Goal: Information Seeking & Learning: Learn about a topic

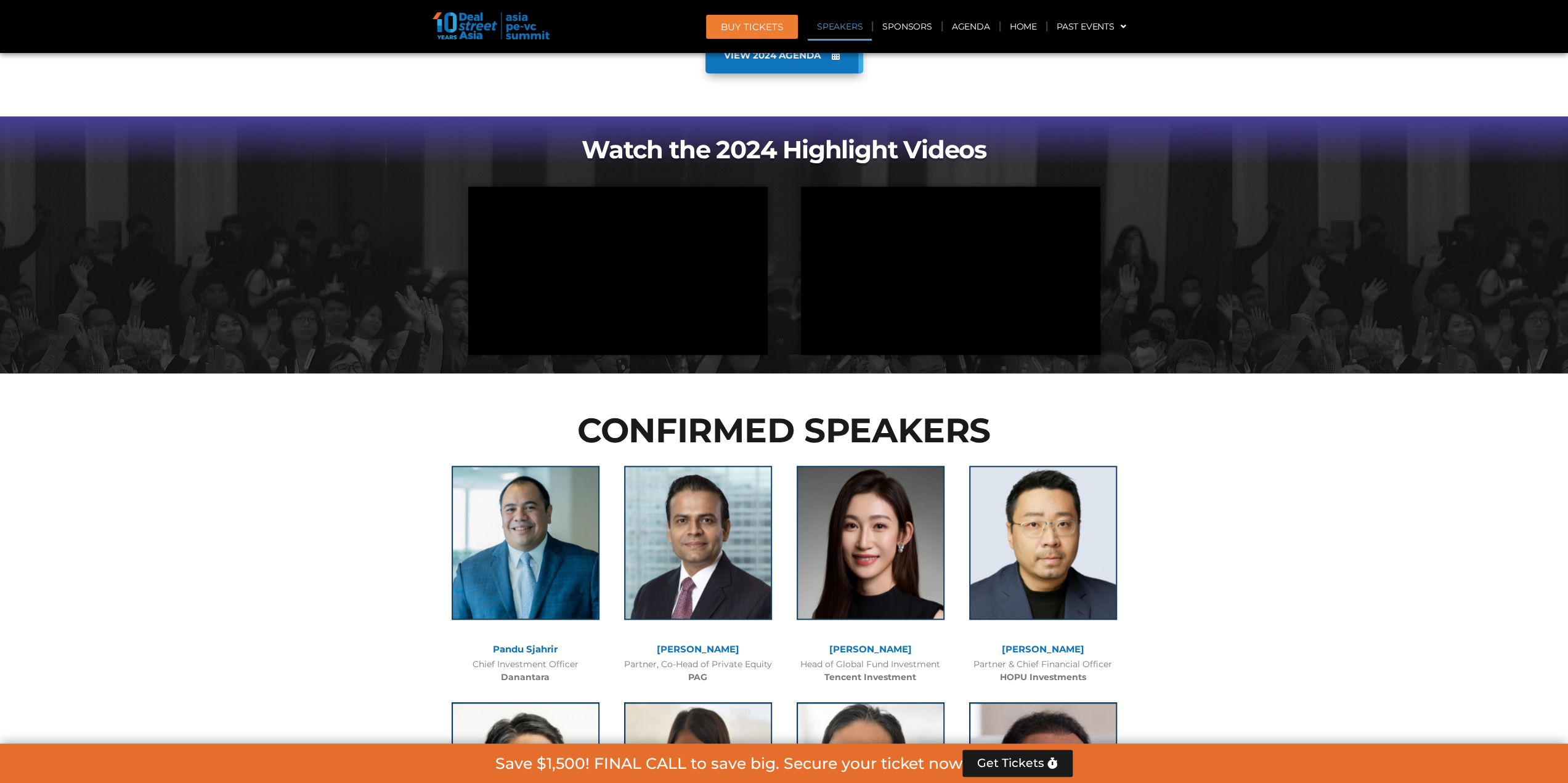
scroll to position [1110, 0]
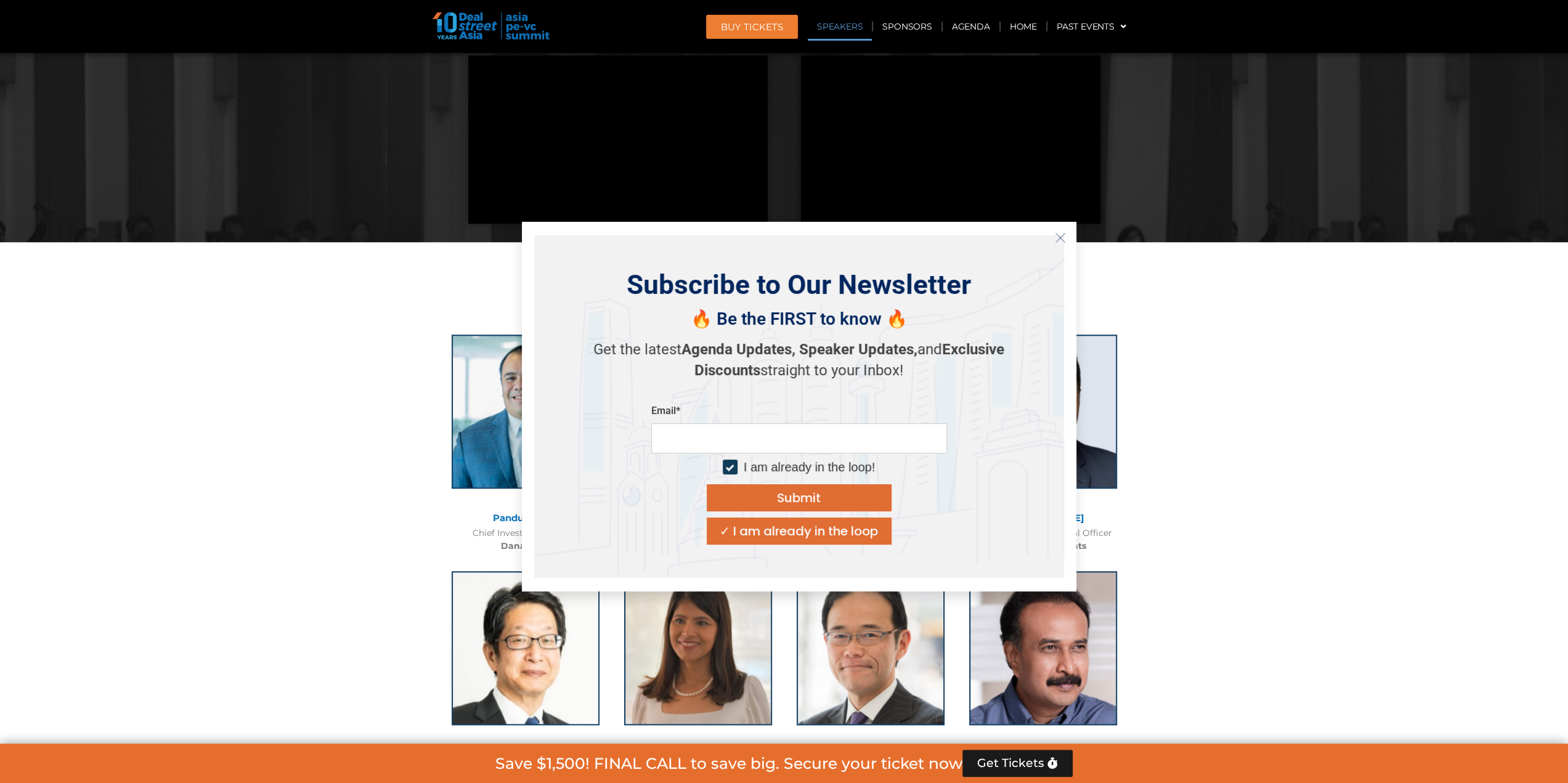
click at [1058, 240] on icon "Close" at bounding box center [1061, 238] width 11 height 11
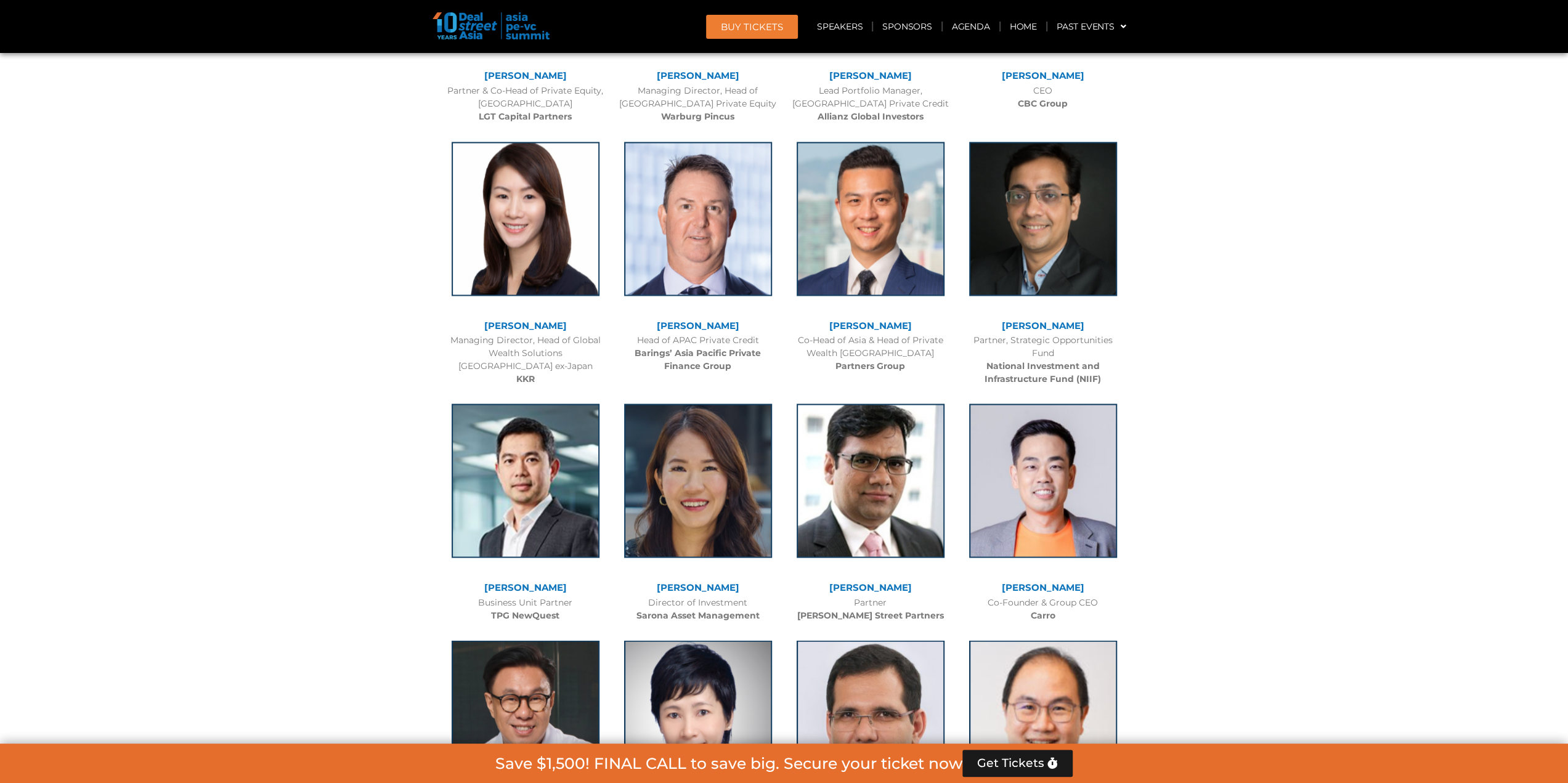
scroll to position [2095, 0]
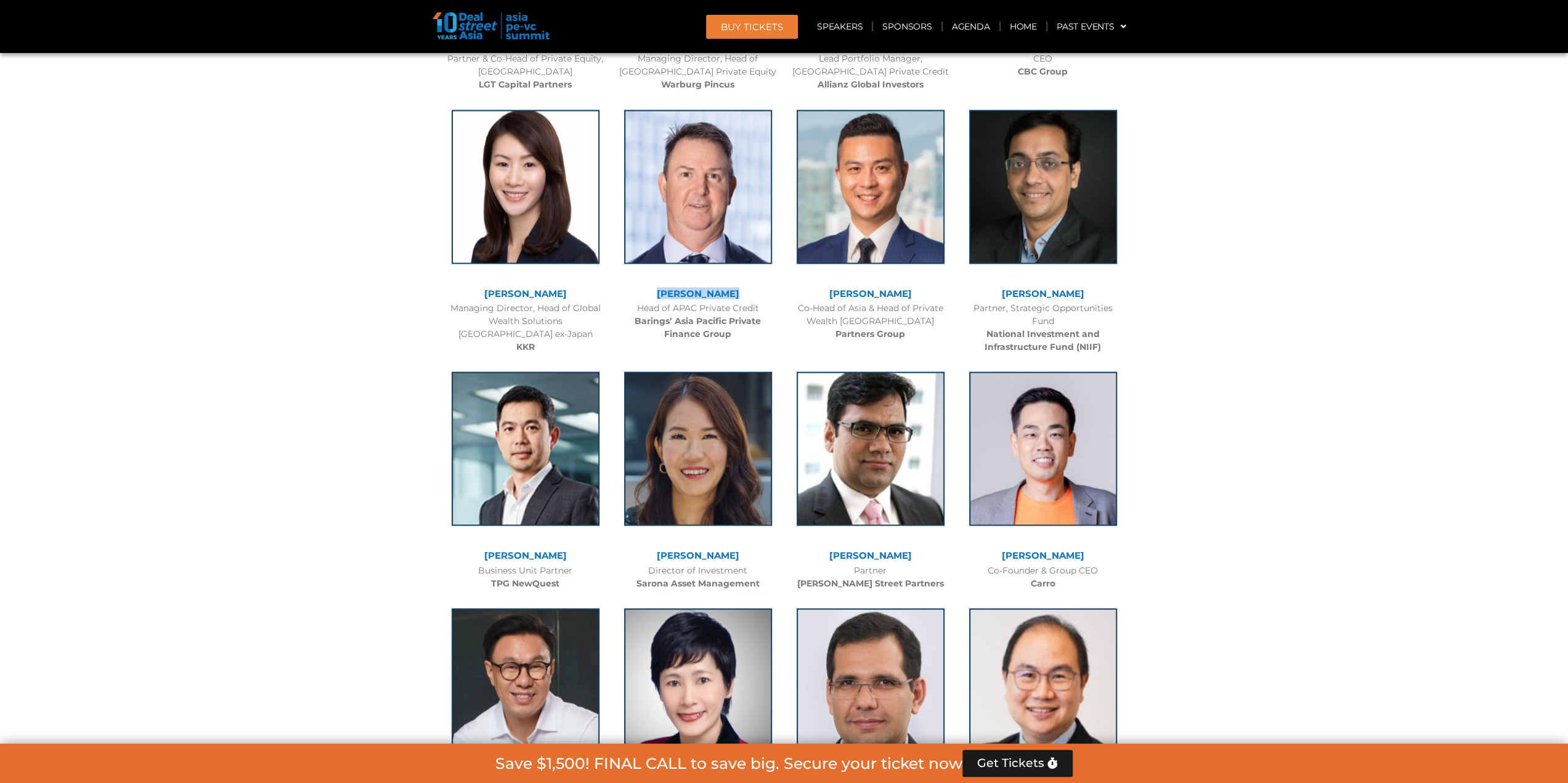
drag, startPoint x: 732, startPoint y: 294, endPoint x: 644, endPoint y: 300, distance: 88.2
click at [644, 300] on div "[PERSON_NAME] Head of APAC Private Credit Barings’ Asia Pacific Private Finance…" at bounding box center [698, 222] width 173 height 250
copy link "[PERSON_NAME]"
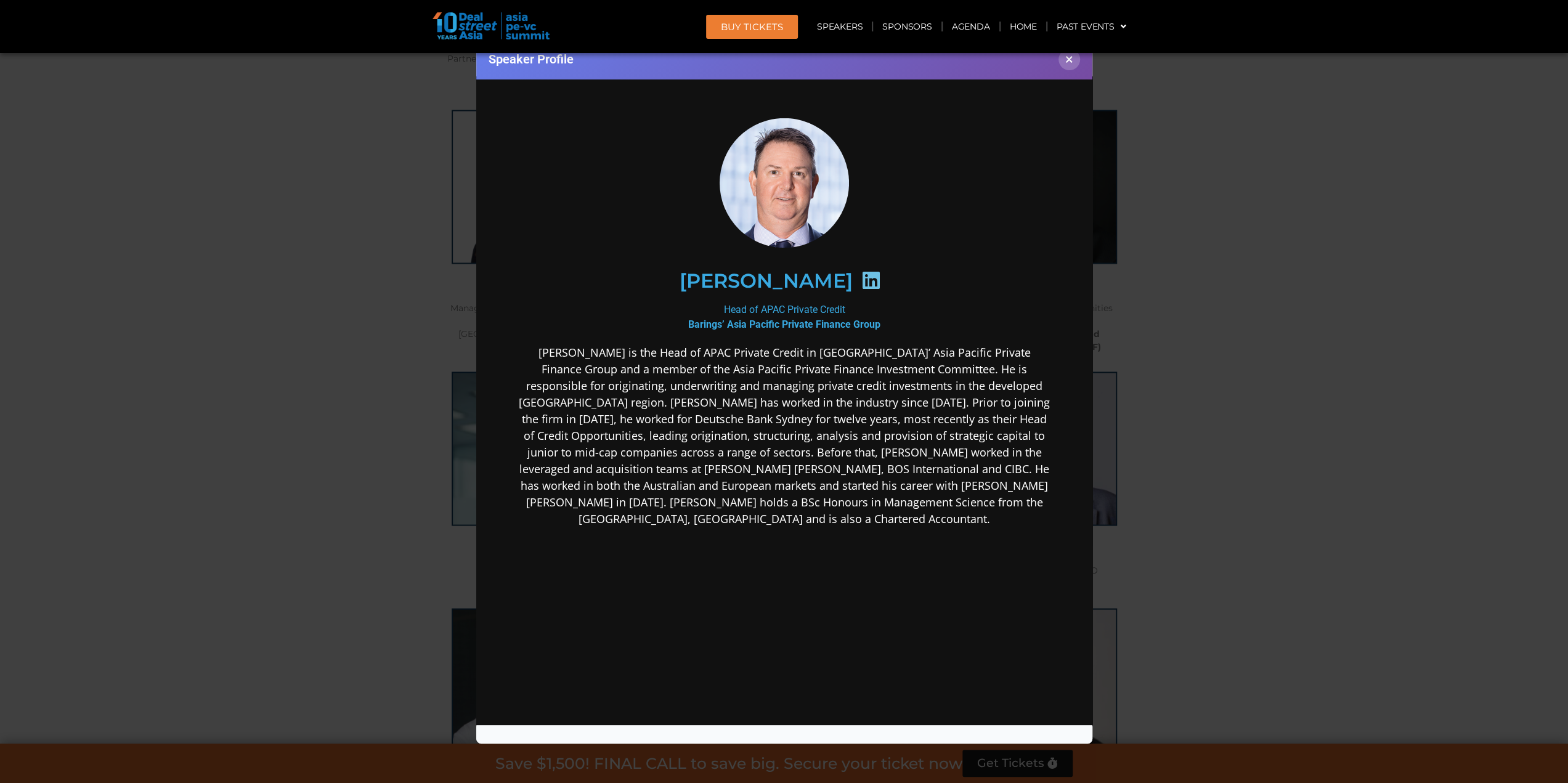
scroll to position [0, 0]
drag, startPoint x: 691, startPoint y: 280, endPoint x: 835, endPoint y: 293, distance: 144.6
click at [835, 293] on div "[PERSON_NAME]" at bounding box center [784, 281] width 480 height 63
copy div "[PERSON_NAME]"
drag, startPoint x: 1077, startPoint y: 56, endPoint x: 832, endPoint y: 13, distance: 248.7
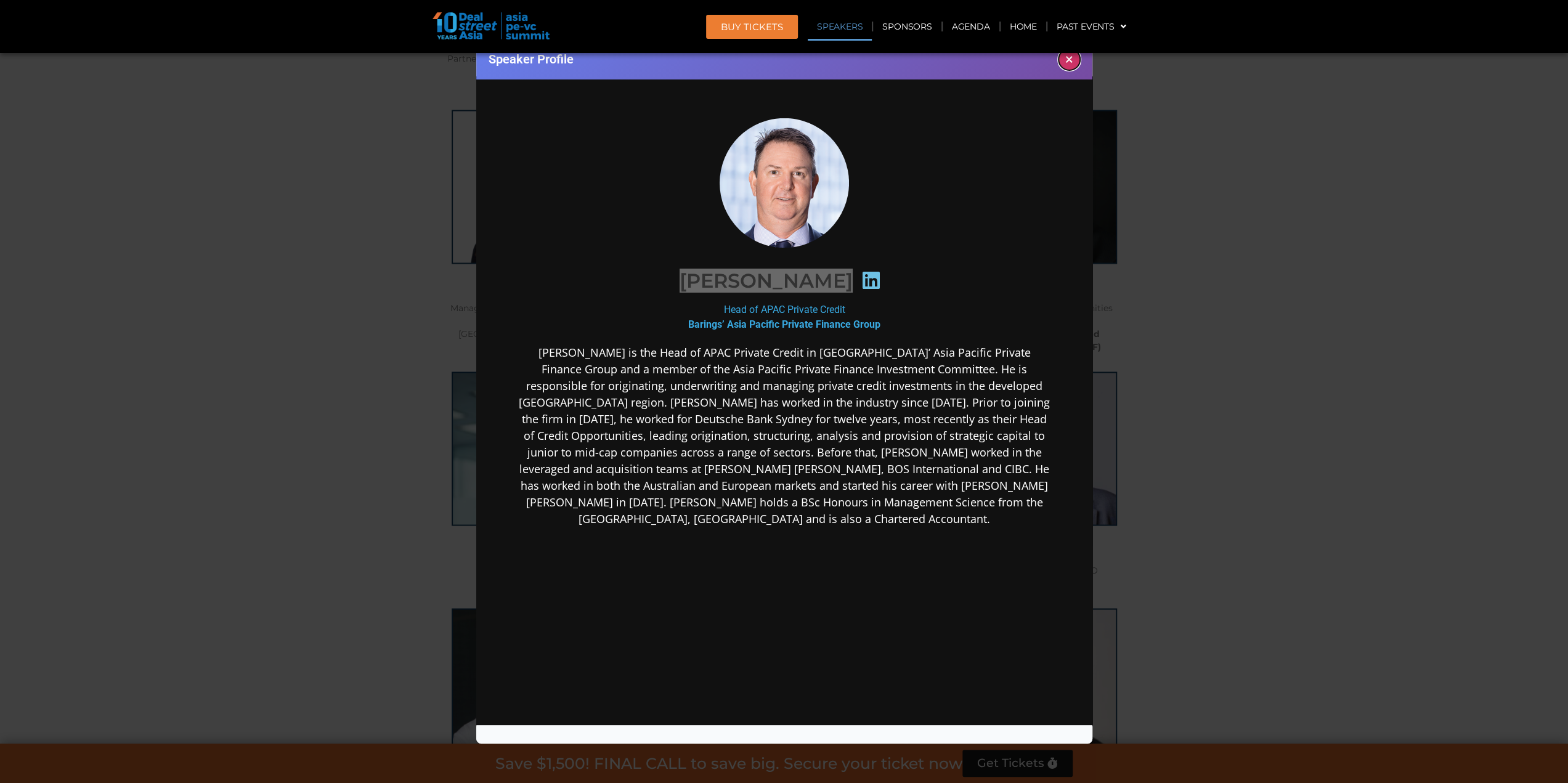
click at [1077, 56] on button "×" at bounding box center [1069, 60] width 22 height 22
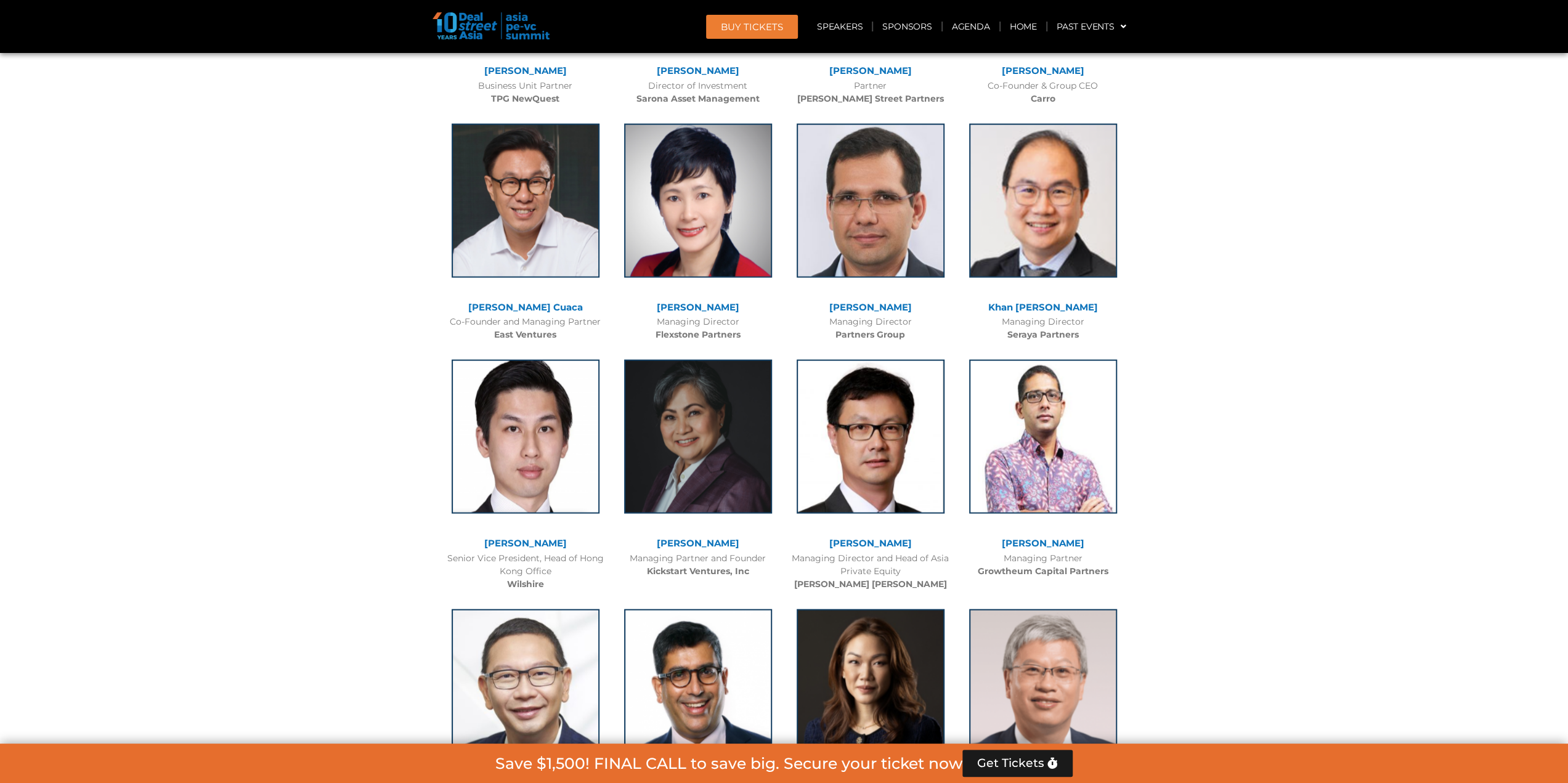
scroll to position [2650, 0]
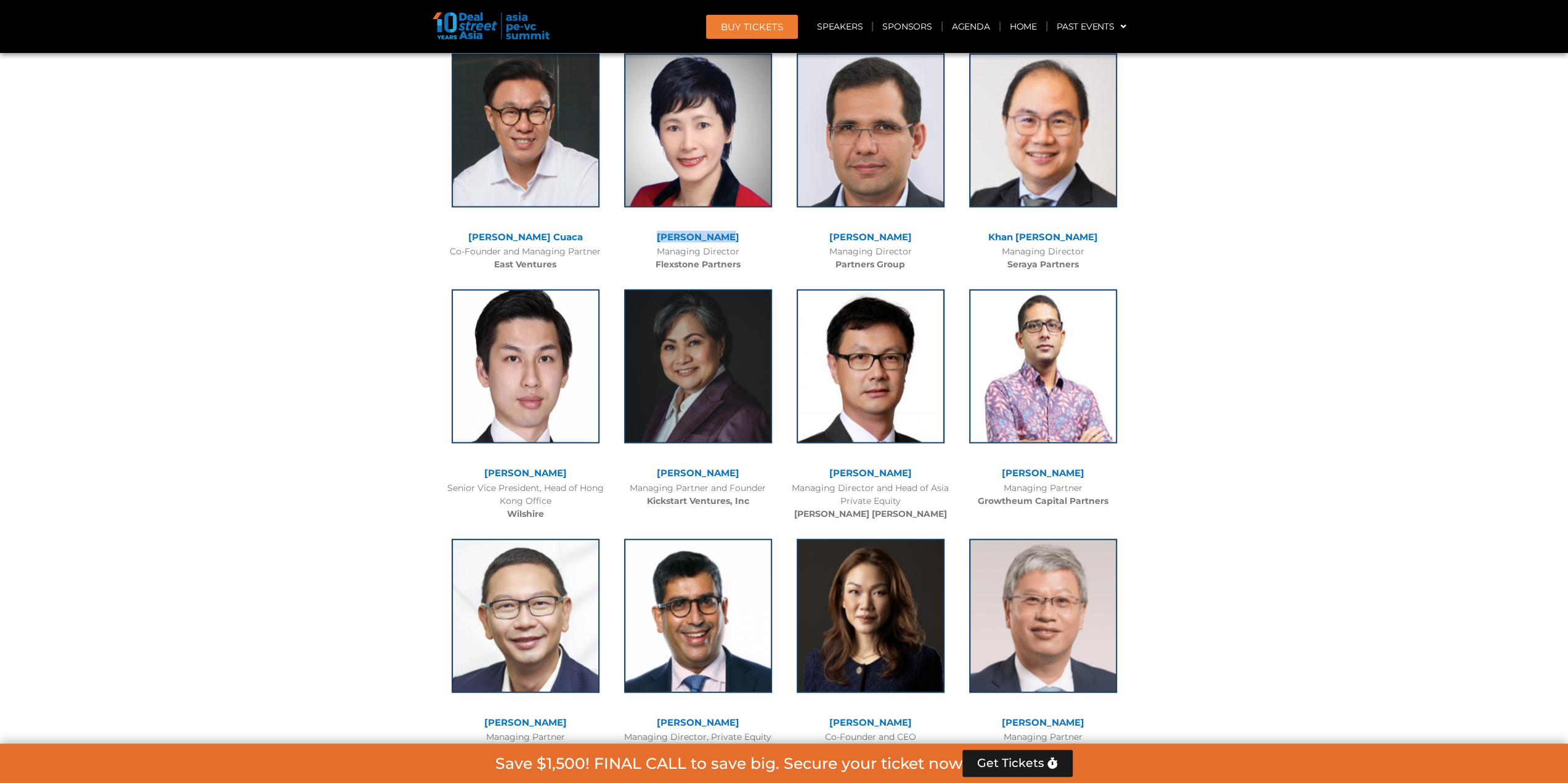
drag, startPoint x: 732, startPoint y: 234, endPoint x: 661, endPoint y: 241, distance: 71.3
click at [661, 241] on div "[PERSON_NAME]" at bounding box center [698, 238] width 160 height 11
copy link "[PERSON_NAME]"
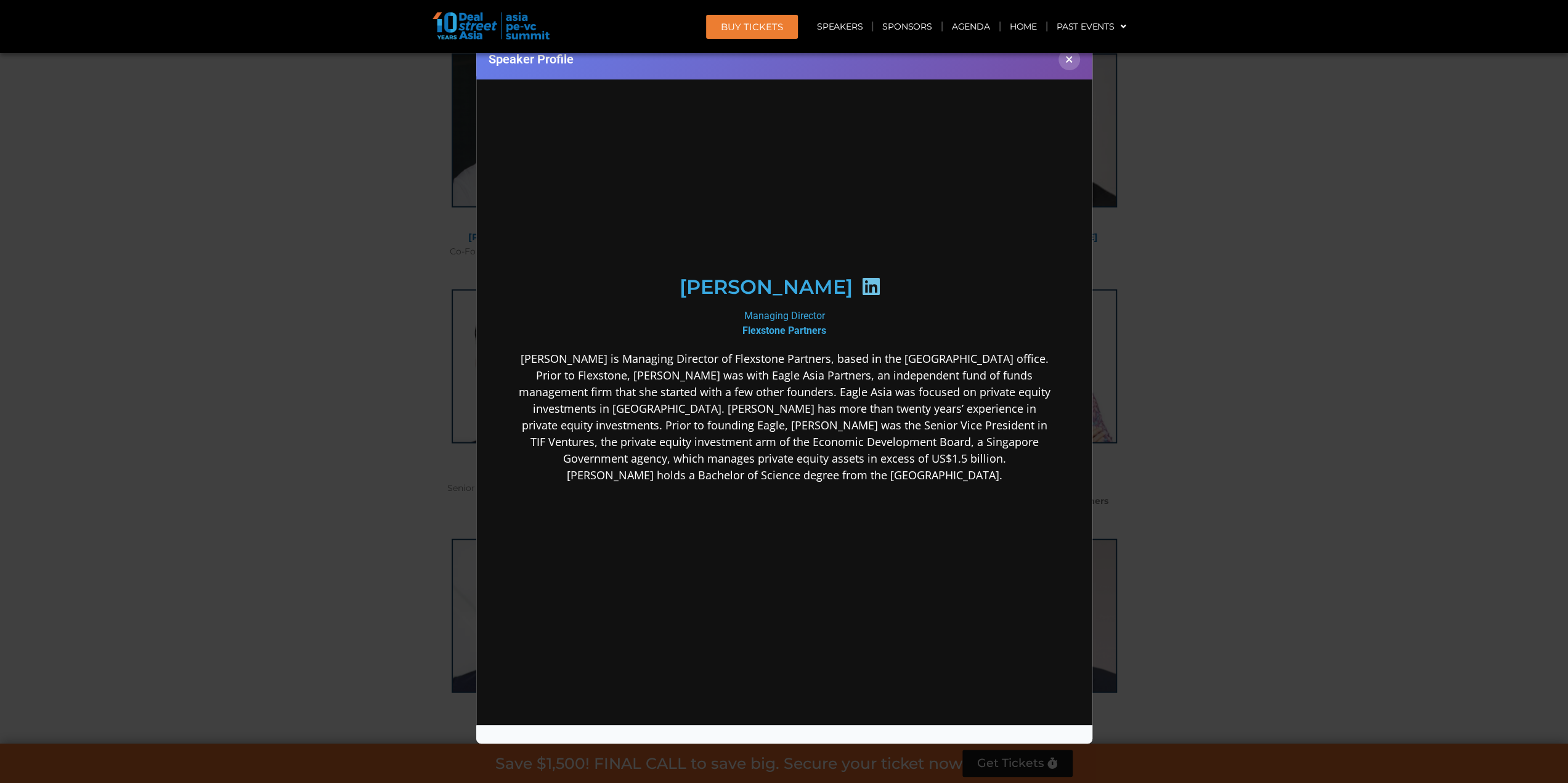
scroll to position [0, 0]
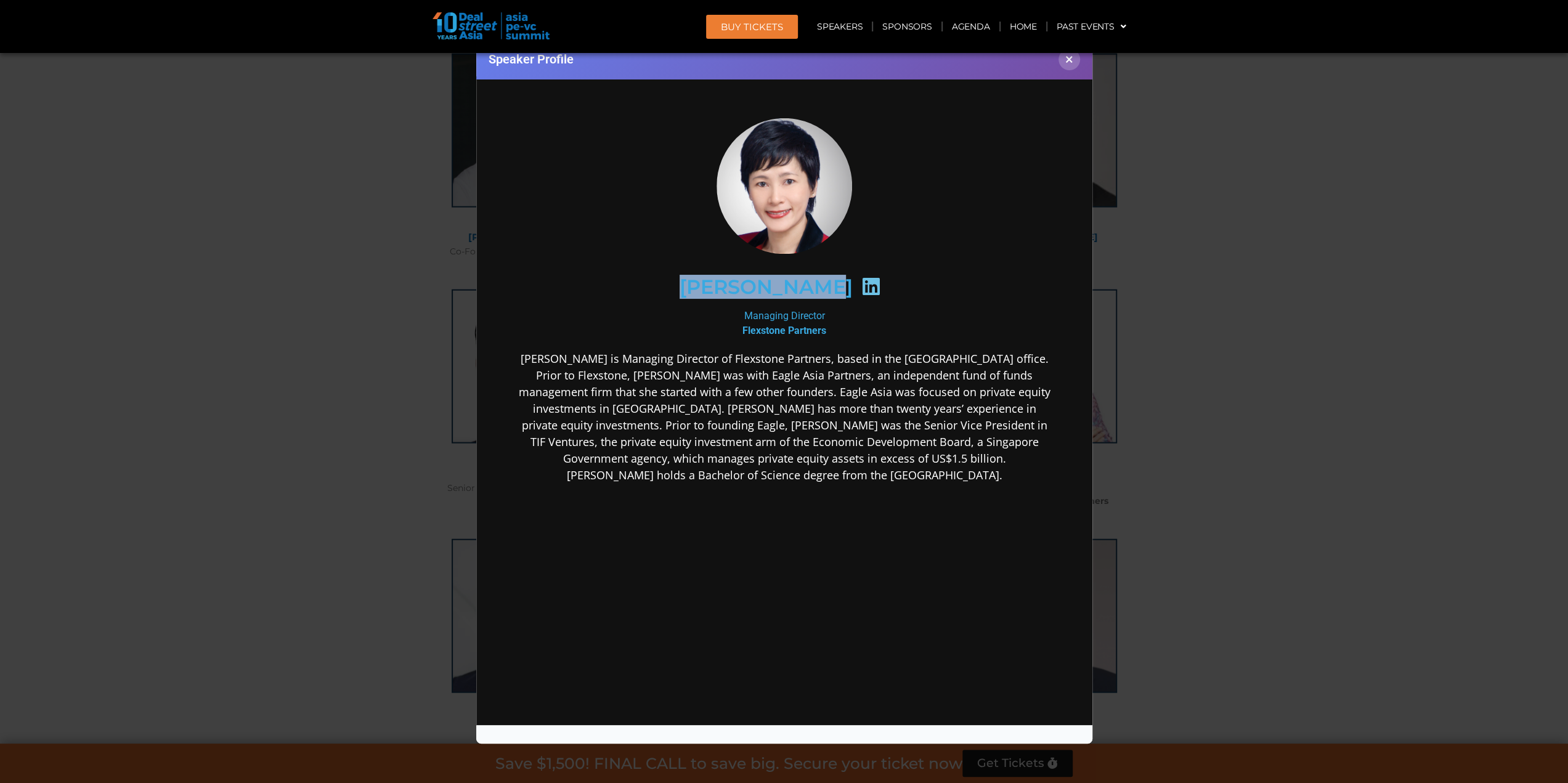
drag, startPoint x: 691, startPoint y: 286, endPoint x: 830, endPoint y: 286, distance: 139.0
click at [830, 286] on div "[PERSON_NAME]" at bounding box center [784, 287] width 480 height 63
copy h2 "[PERSON_NAME]"
click at [1061, 61] on button "×" at bounding box center [1069, 60] width 22 height 22
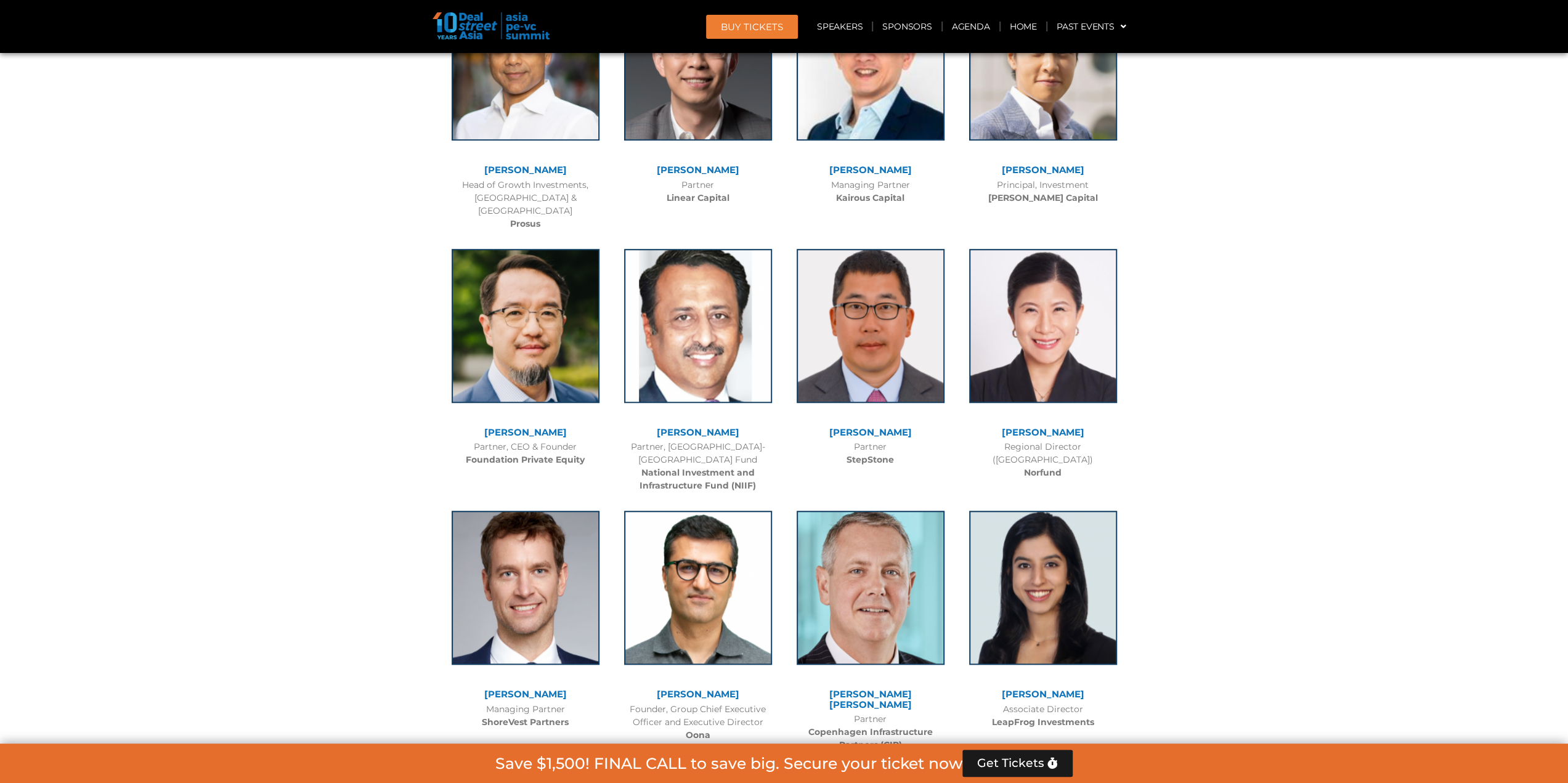
scroll to position [5430, 0]
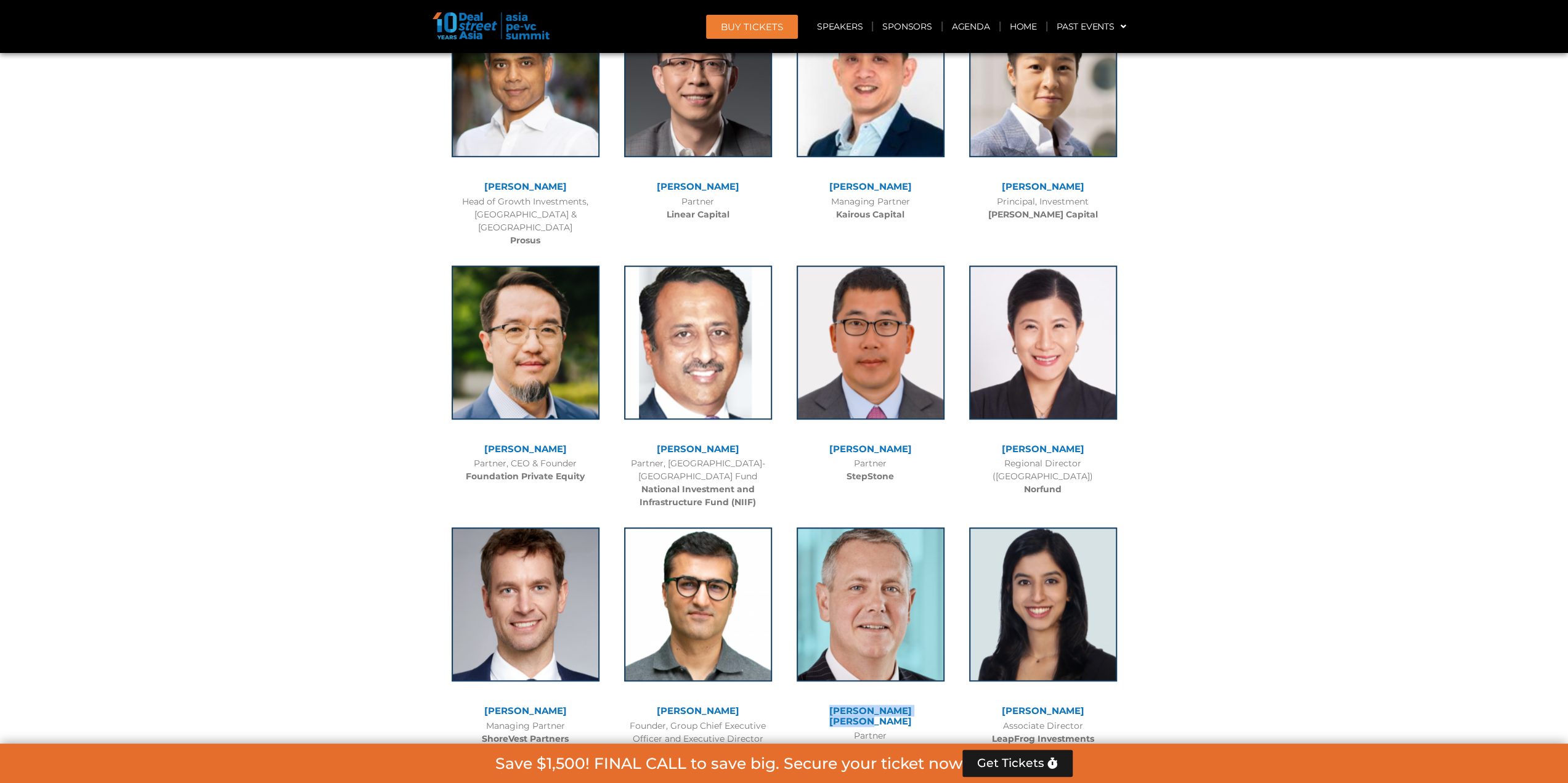
drag, startPoint x: 922, startPoint y: 670, endPoint x: 822, endPoint y: 675, distance: 100.1
click at [822, 706] on div "[PERSON_NAME] [PERSON_NAME]" at bounding box center [870, 716] width 160 height 20
copy link "[PERSON_NAME] [PERSON_NAME]"
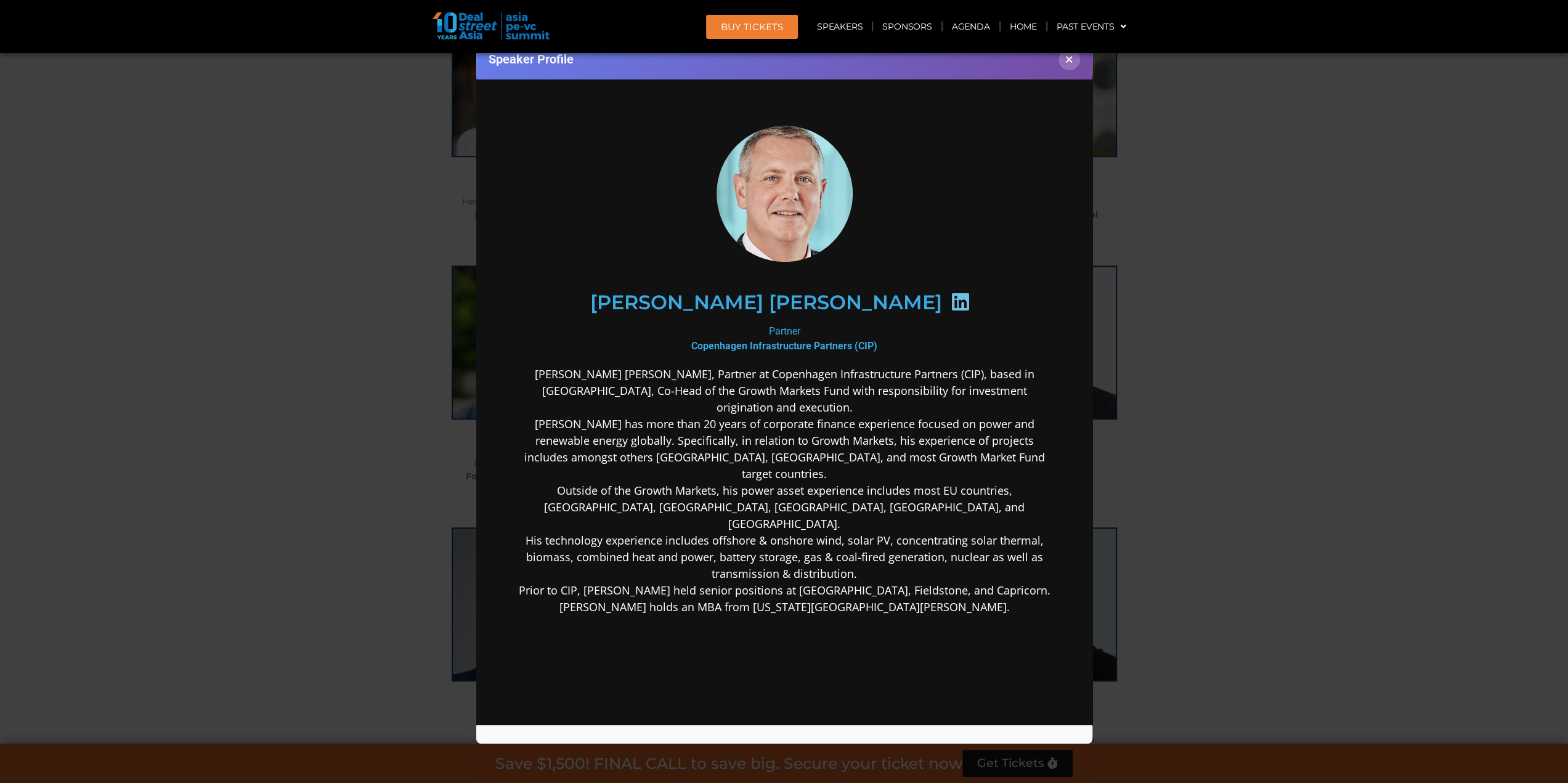
scroll to position [0, 0]
drag, startPoint x: 660, startPoint y: 305, endPoint x: 860, endPoint y: 301, distance: 200.0
click at [860, 301] on h2 "[PERSON_NAME] [PERSON_NAME]" at bounding box center [765, 302] width 352 height 19
copy h2 "[PERSON_NAME] [PERSON_NAME]"
click at [1074, 60] on button "×" at bounding box center [1069, 60] width 22 height 22
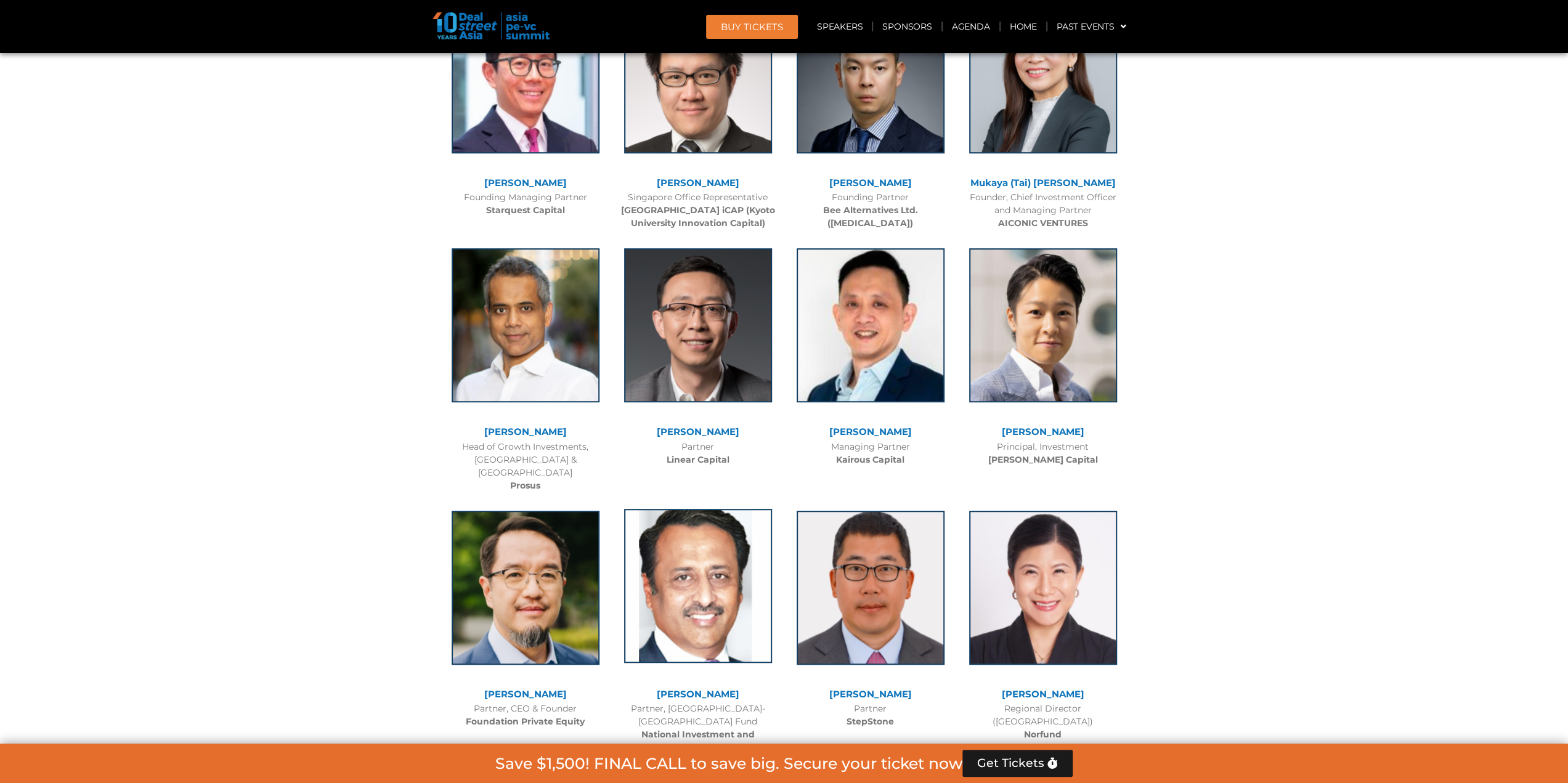
scroll to position [5183, 0]
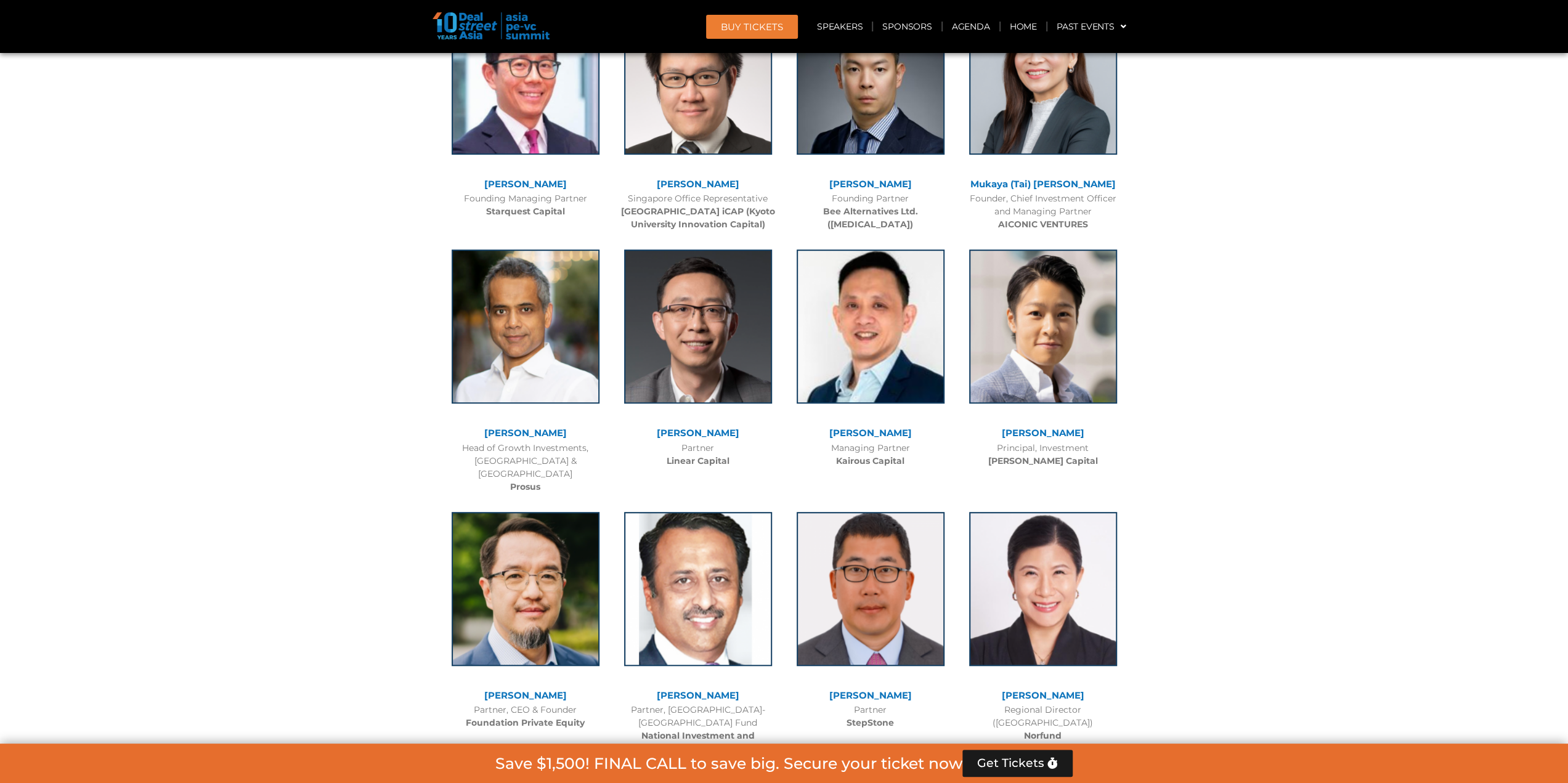
drag, startPoint x: 986, startPoint y: 665, endPoint x: 1094, endPoint y: 672, distance: 108.2
click at [1094, 691] on div "[PERSON_NAME]" at bounding box center [1043, 696] width 160 height 11
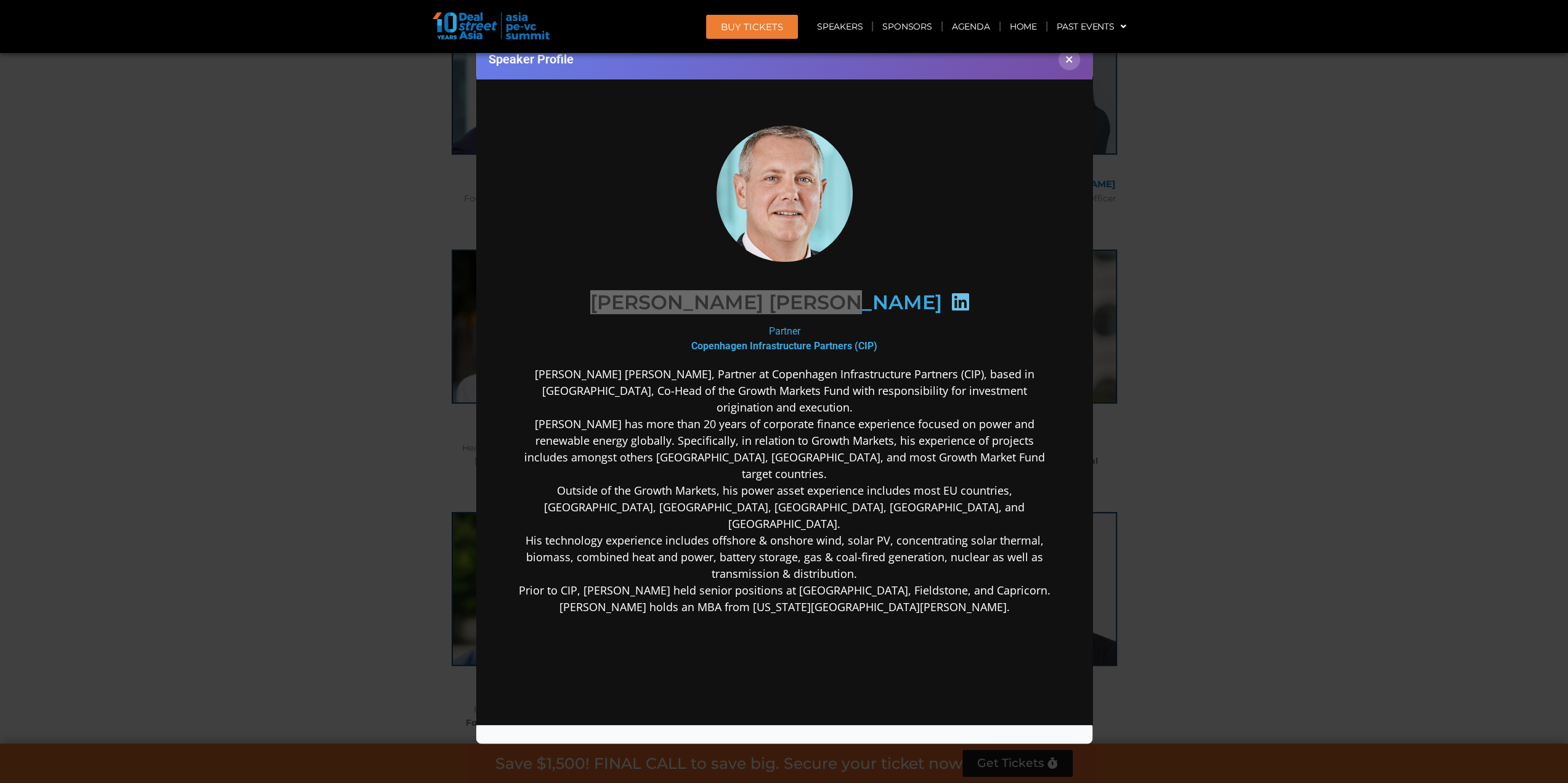
copy link "[PERSON_NAME]"
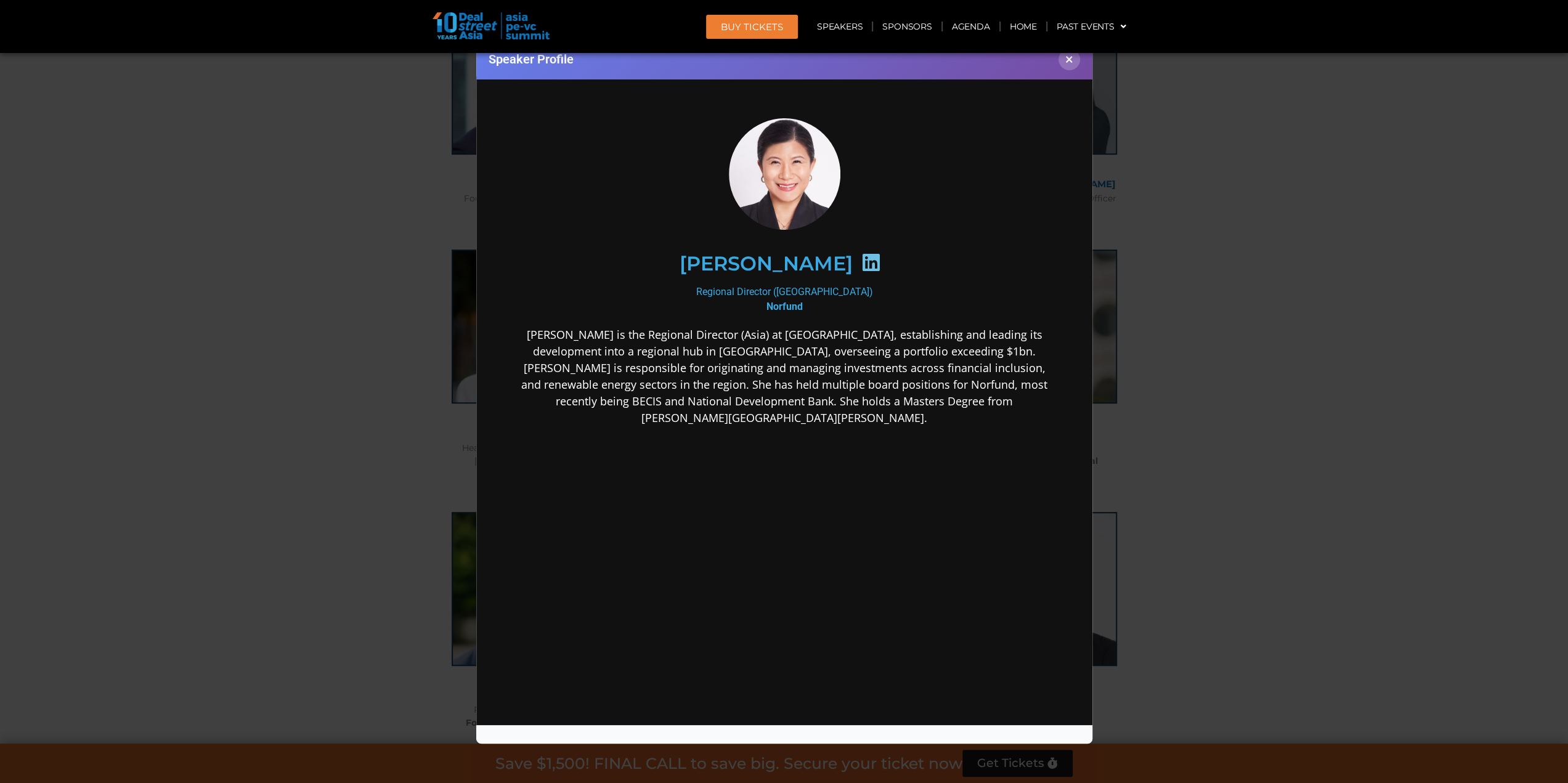
scroll to position [0, 0]
click at [1072, 63] on button "×" at bounding box center [1069, 60] width 22 height 22
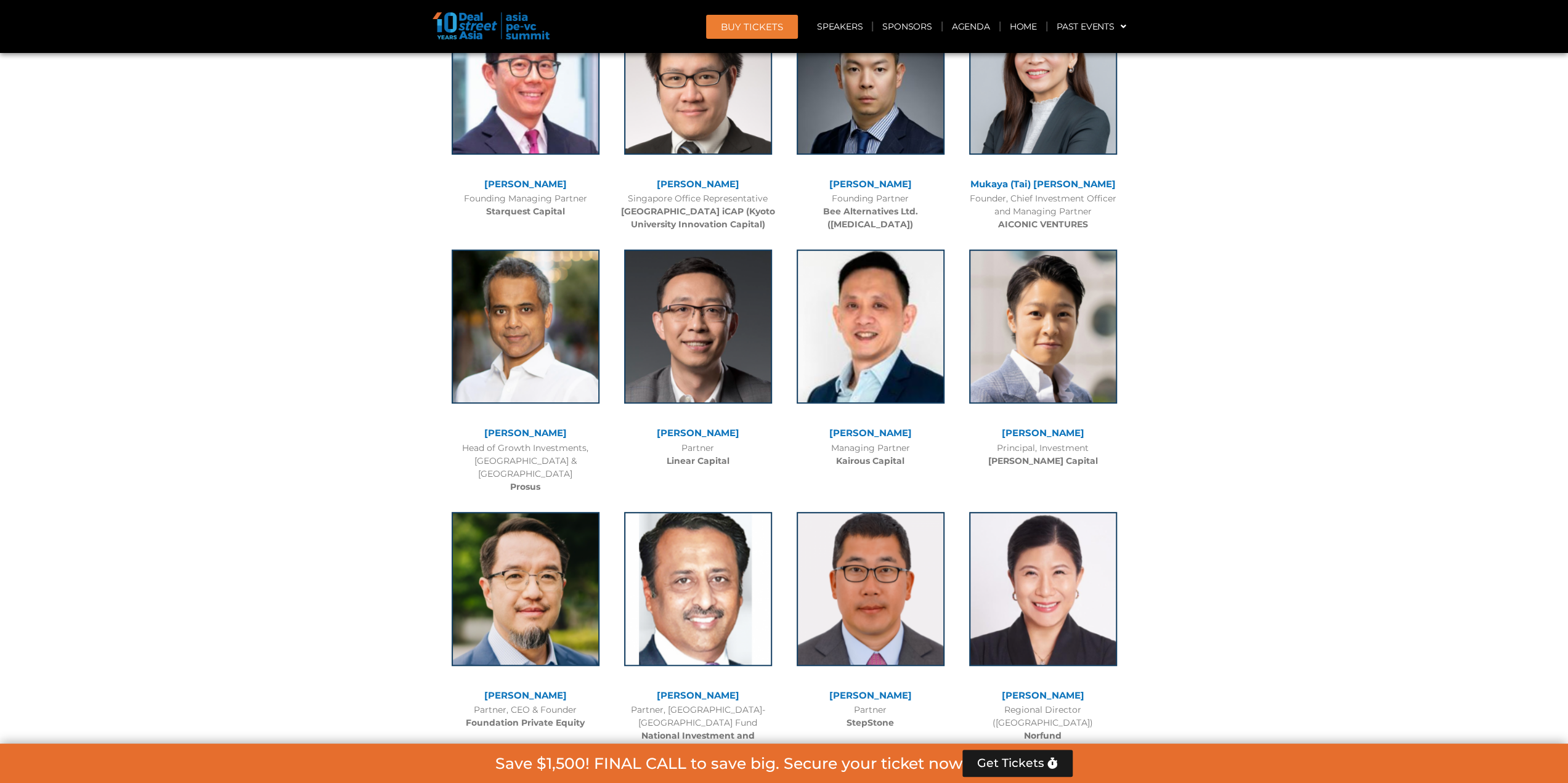
copy link "[PERSON_NAME]"
drag, startPoint x: 904, startPoint y: 668, endPoint x: 839, endPoint y: 665, distance: 65.1
click at [839, 691] on div "[PERSON_NAME]" at bounding box center [870, 696] width 160 height 11
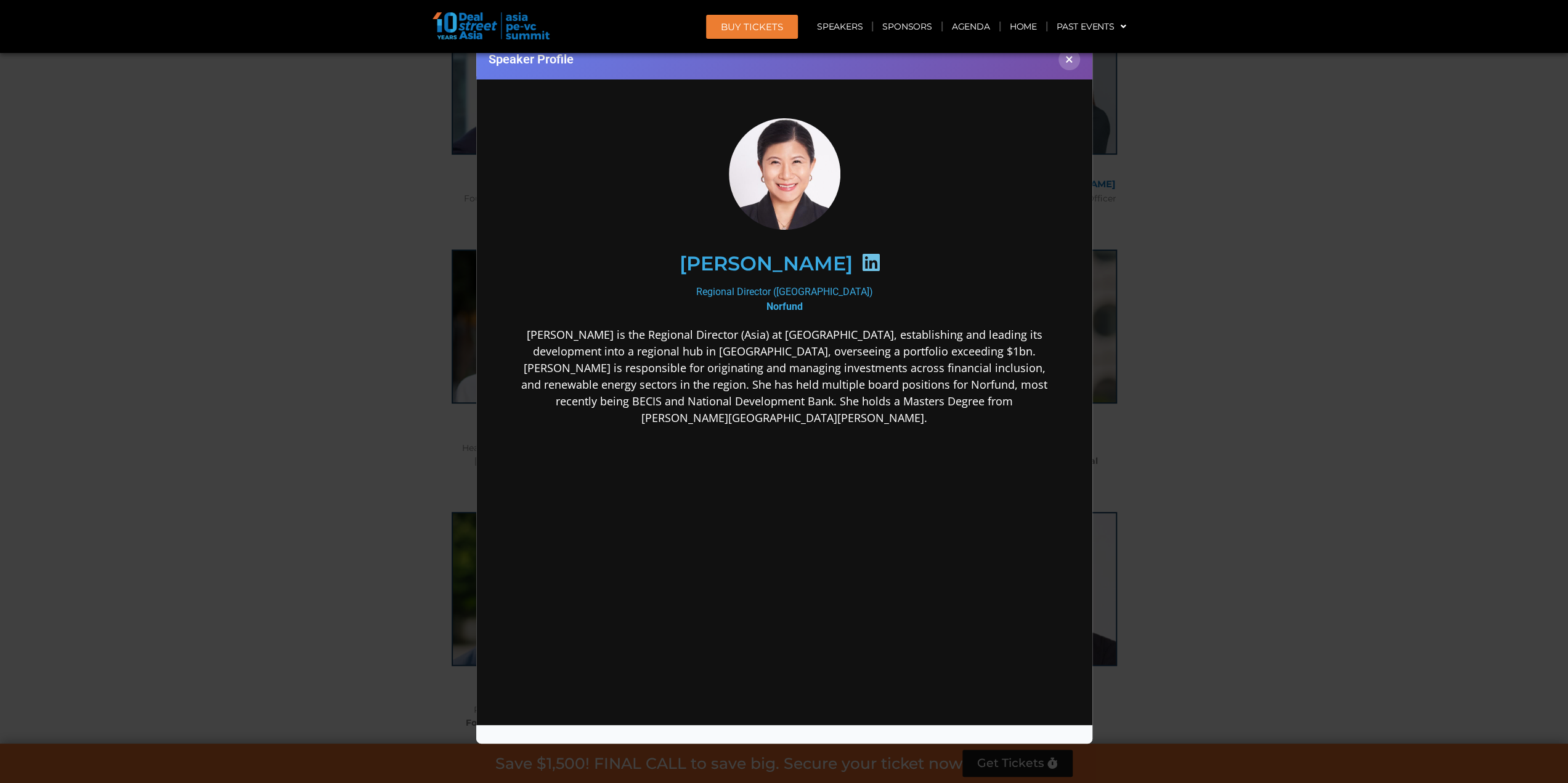
copy link "[PERSON_NAME]"
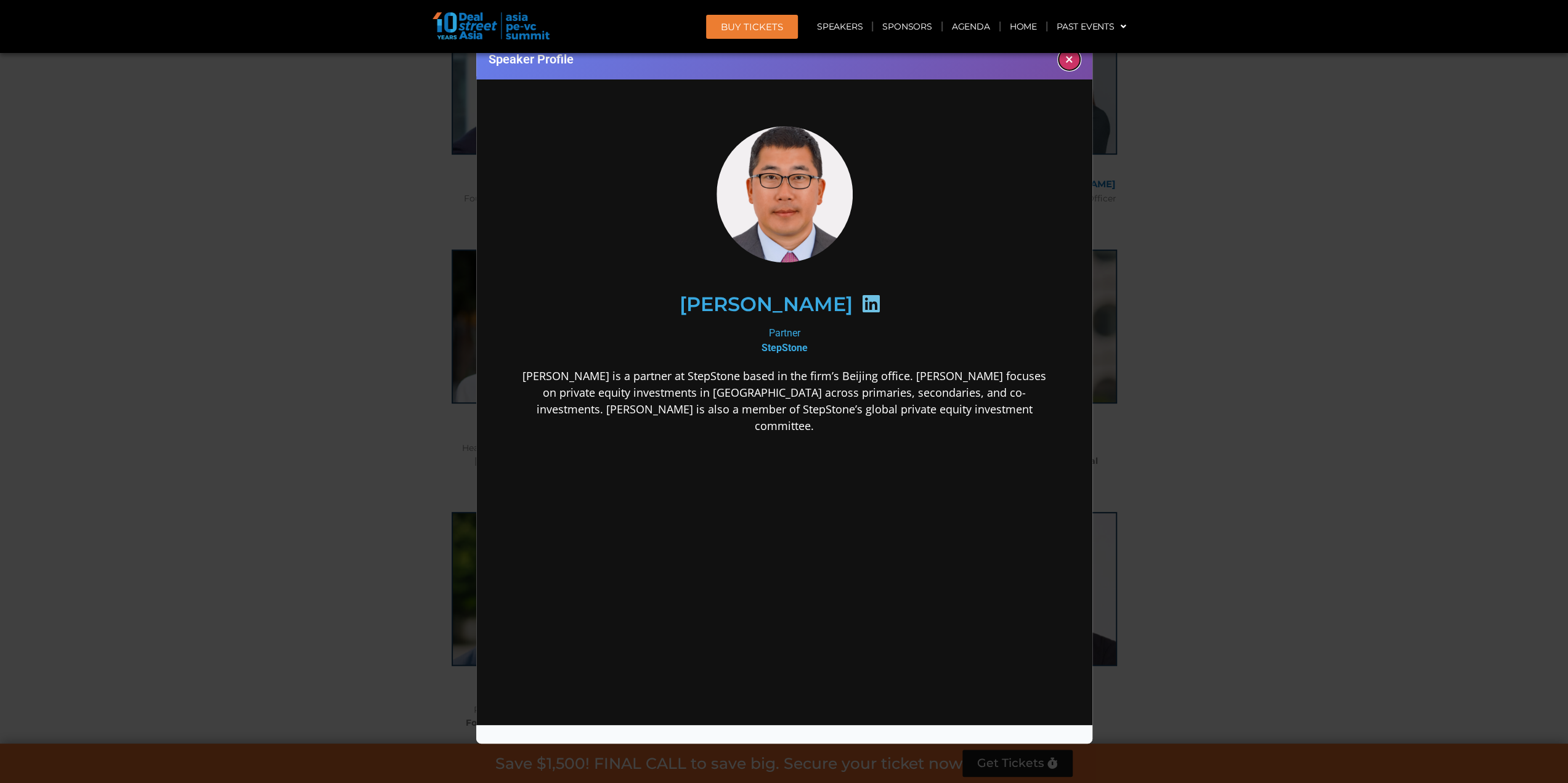
click at [1061, 60] on button "×" at bounding box center [1069, 60] width 22 height 22
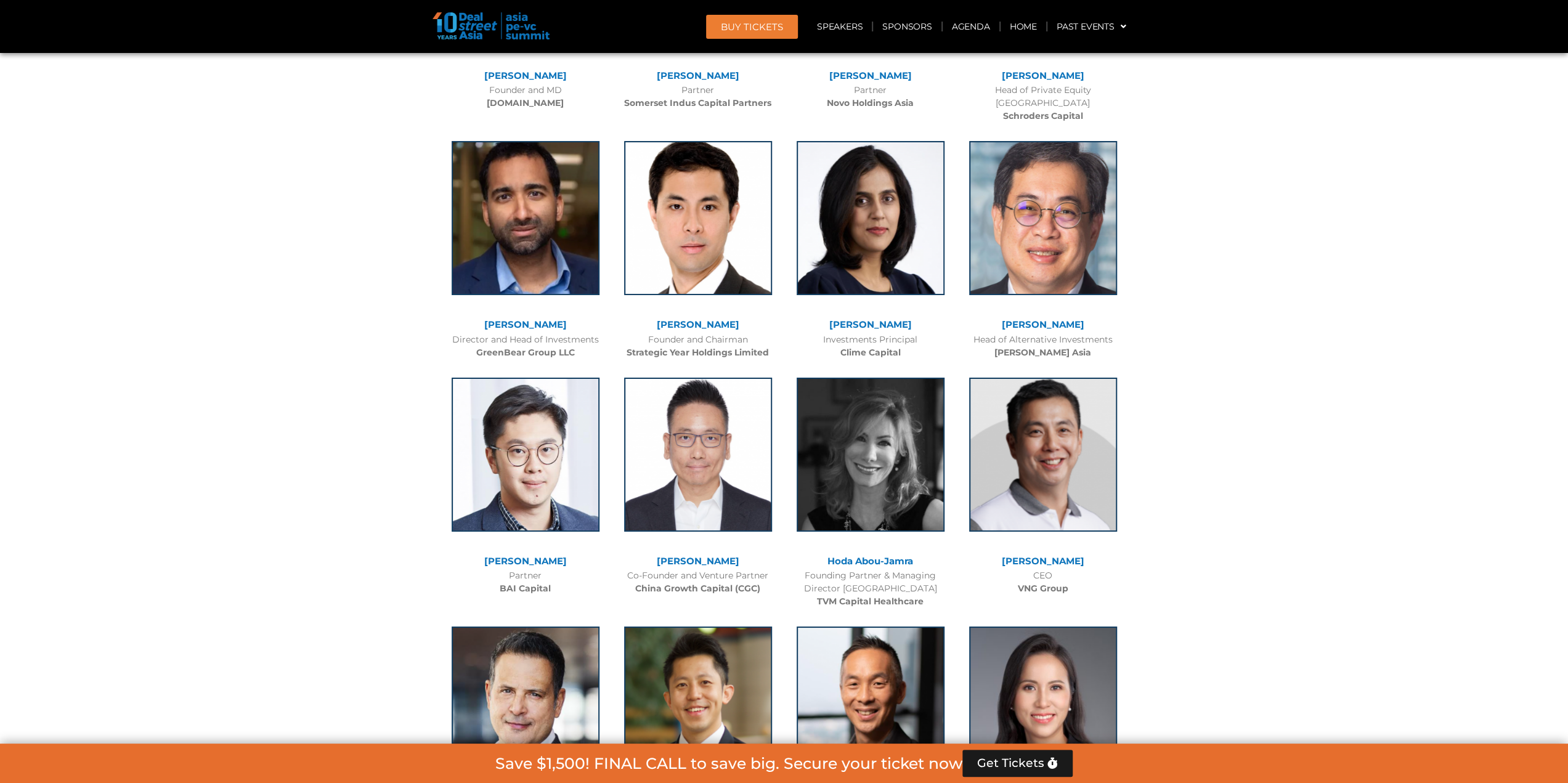
scroll to position [4382, 0]
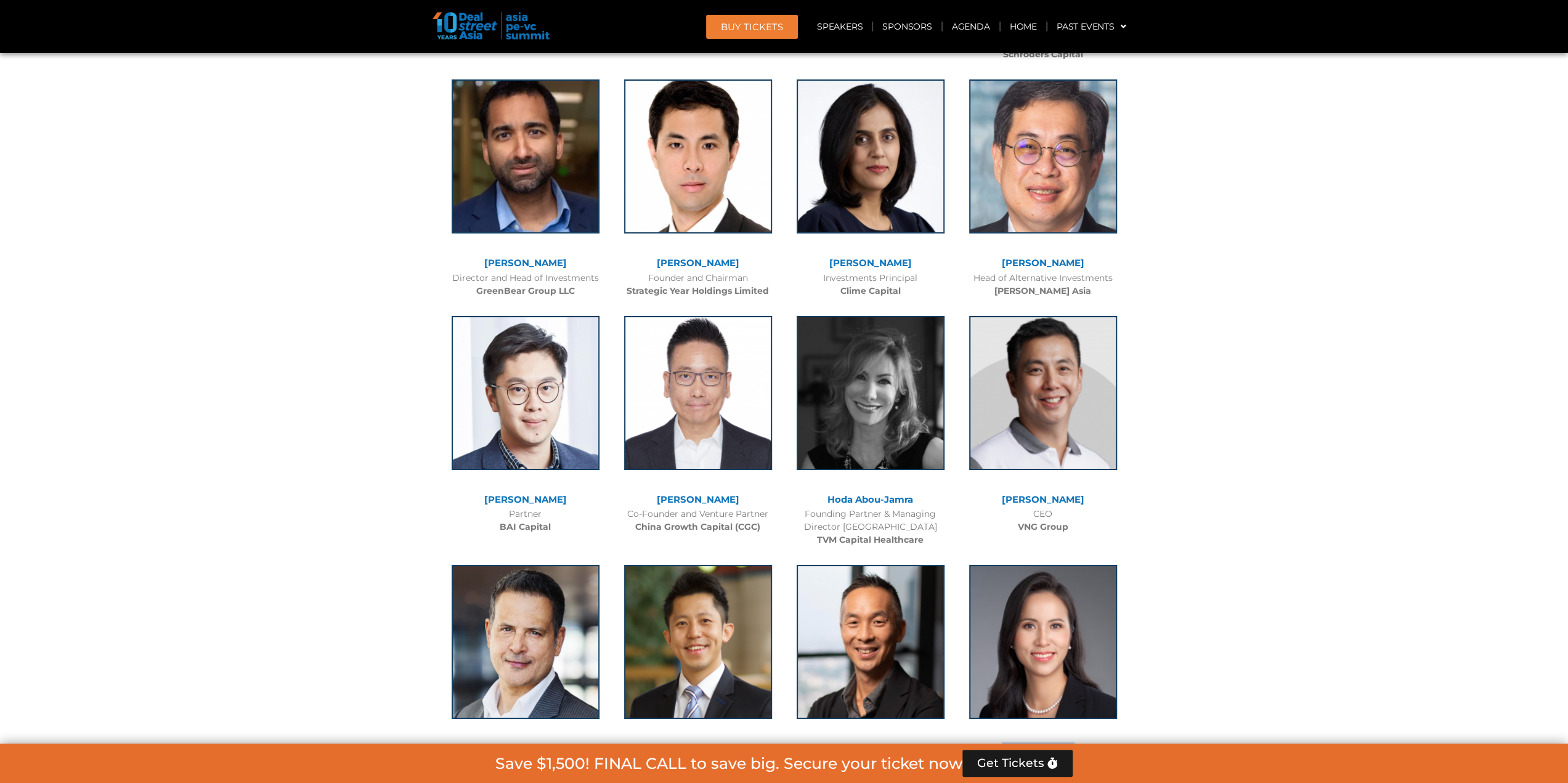
drag, startPoint x: 1074, startPoint y: 720, endPoint x: 1009, endPoint y: 724, distance: 65.1
click at [1009, 744] on div "[PERSON_NAME]" at bounding box center [1043, 749] width 160 height 11
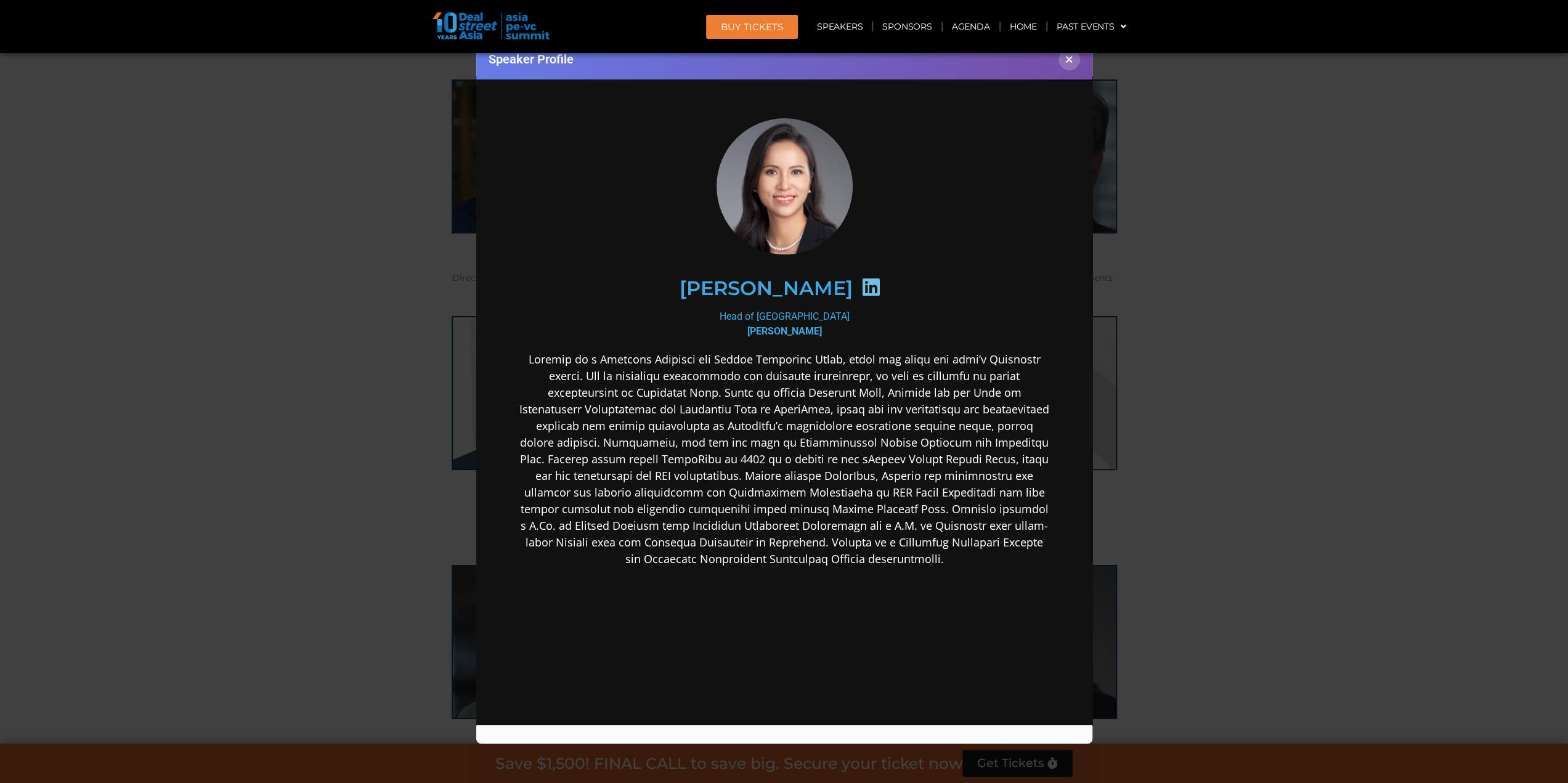
scroll to position [0, 0]
click at [1073, 65] on button "×" at bounding box center [1069, 60] width 22 height 22
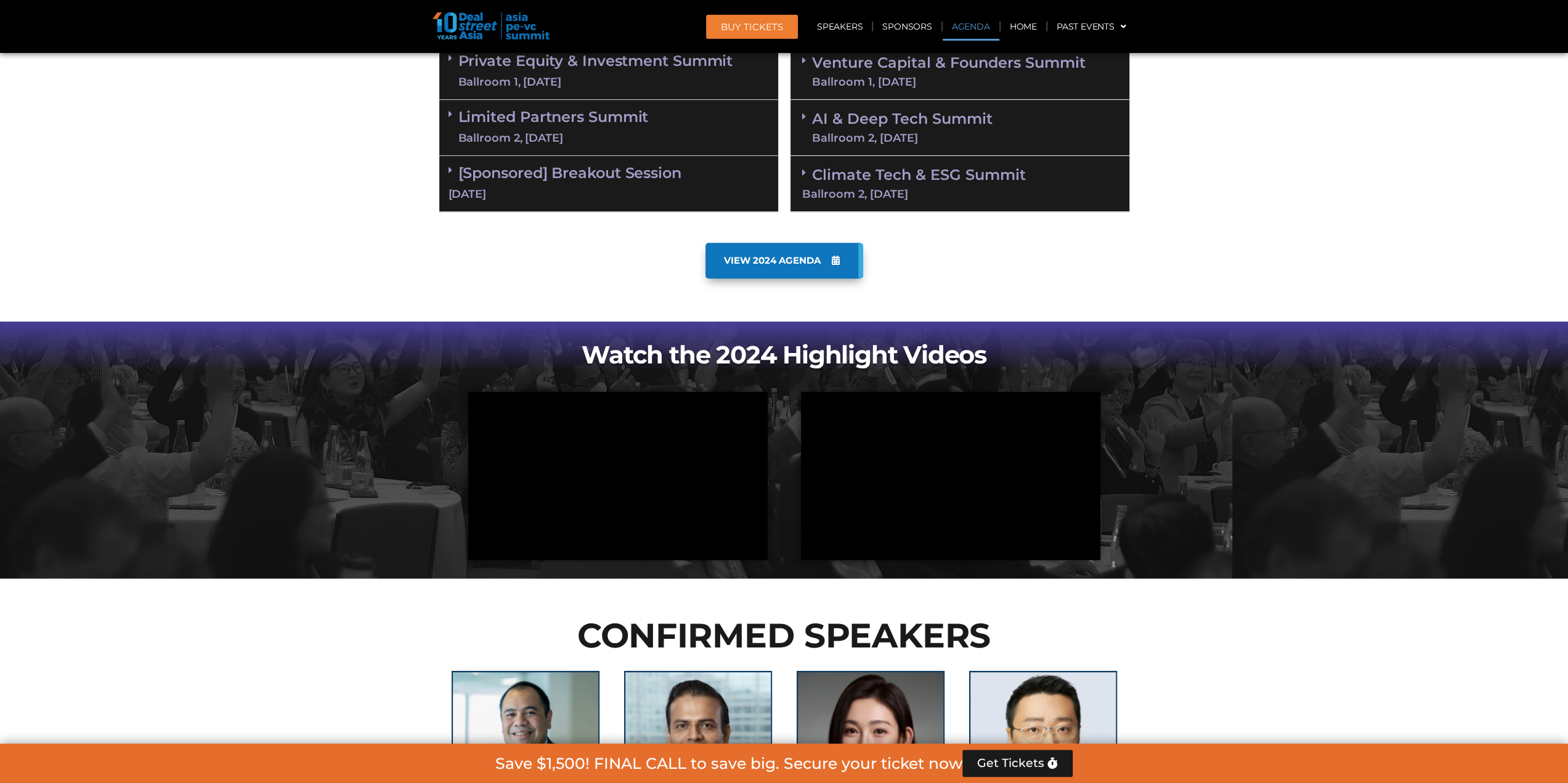
scroll to position [684, 0]
